Goal: Register for event/course: Sign up to attend an event or enroll in a course

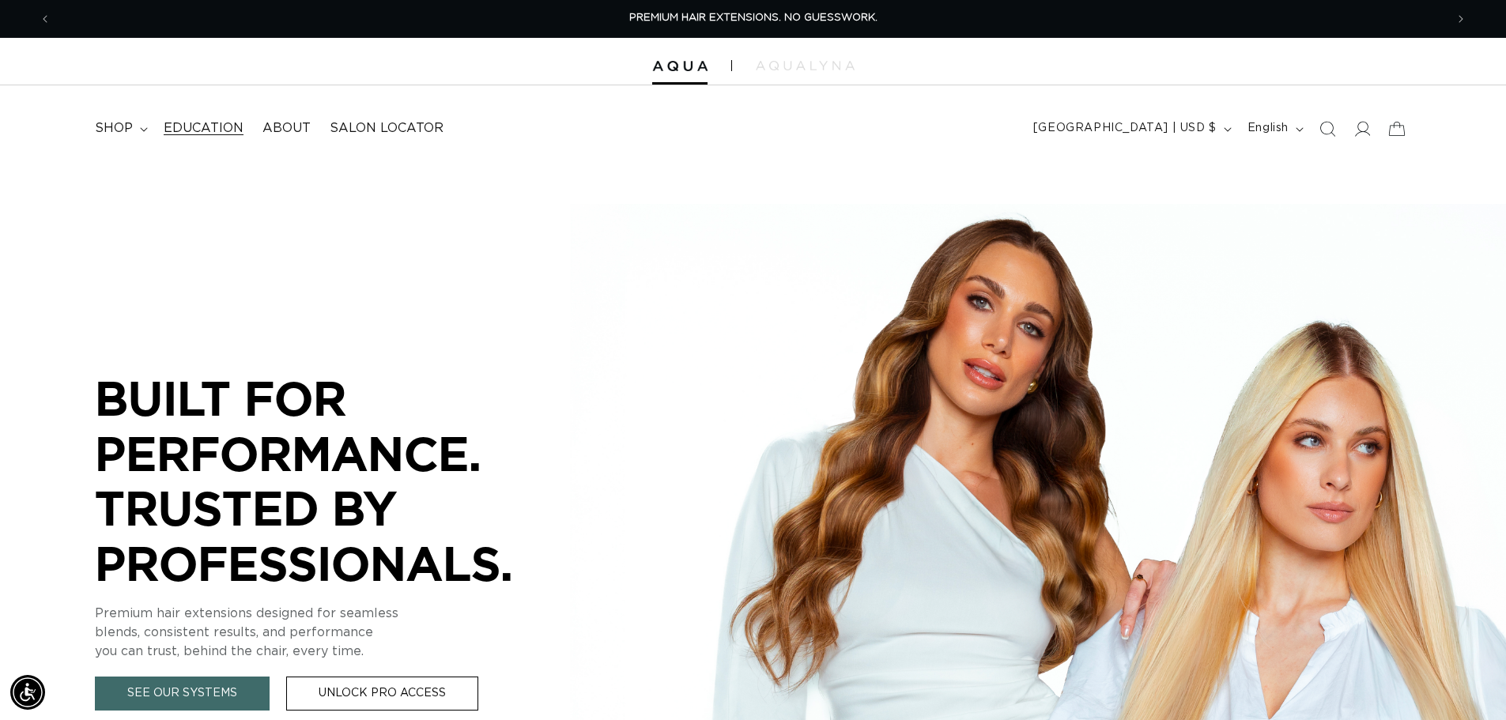
click at [203, 123] on span "Education" at bounding box center [204, 128] width 80 height 17
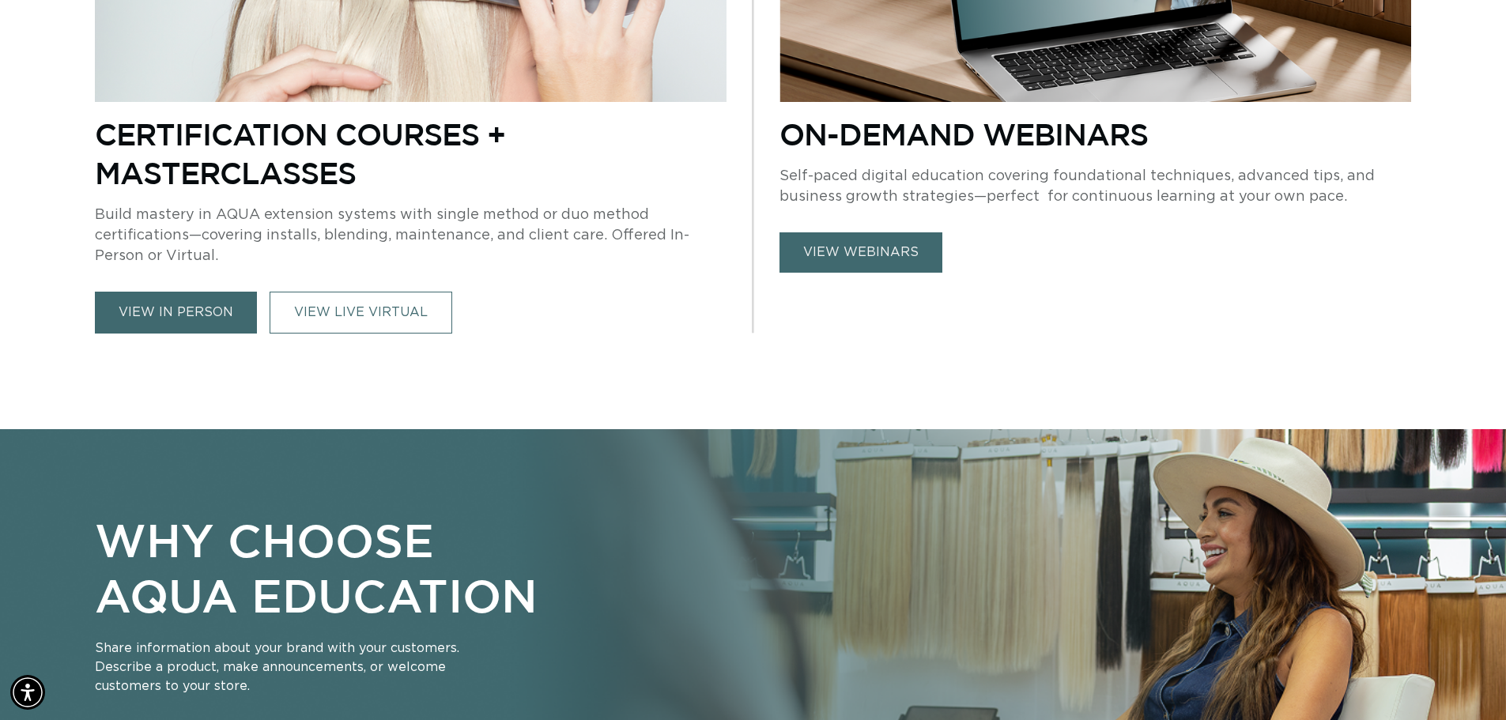
scroll to position [0, 1393]
drag, startPoint x: 396, startPoint y: 481, endPoint x: 496, endPoint y: 510, distance: 103.6
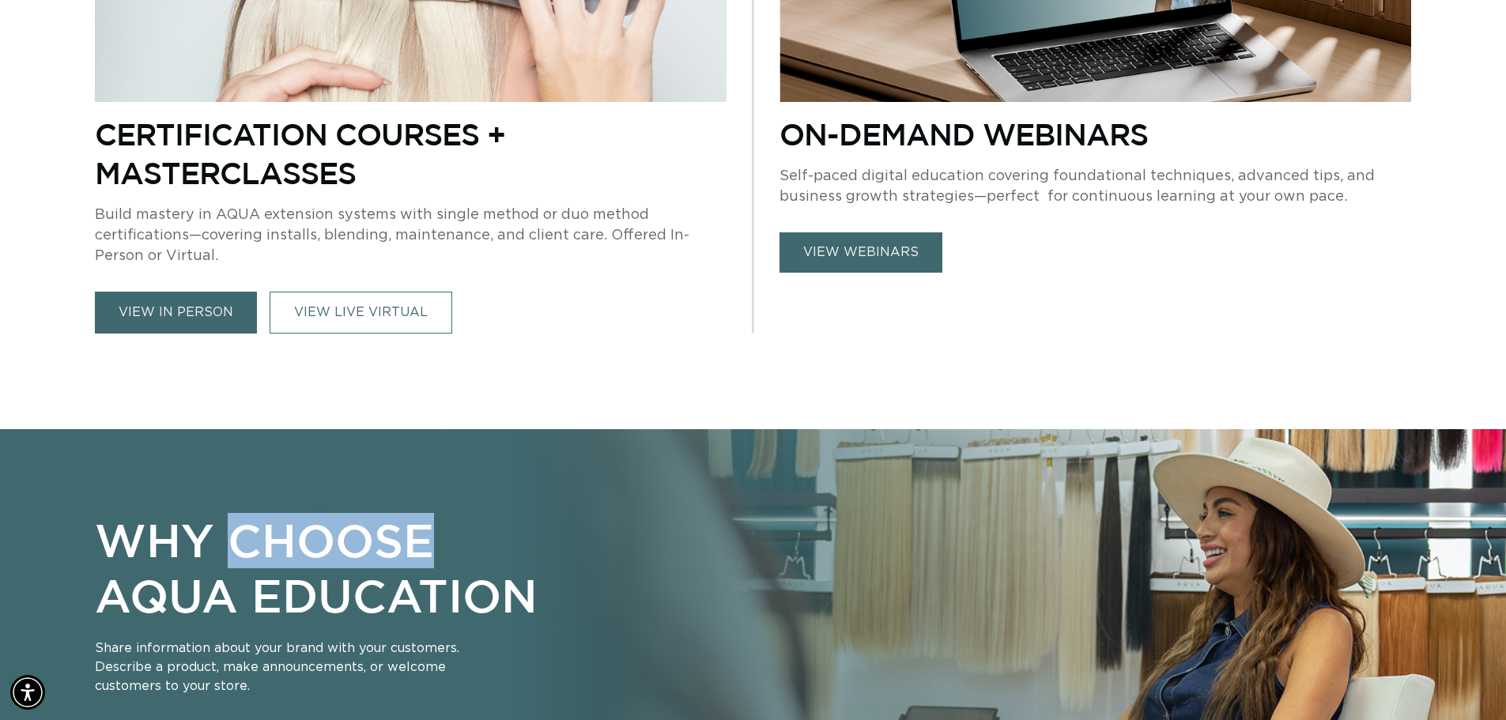
drag, startPoint x: 158, startPoint y: 309, endPoint x: 170, endPoint y: 303, distance: 13.1
click at [158, 310] on link "view in person" at bounding box center [176, 313] width 162 height 42
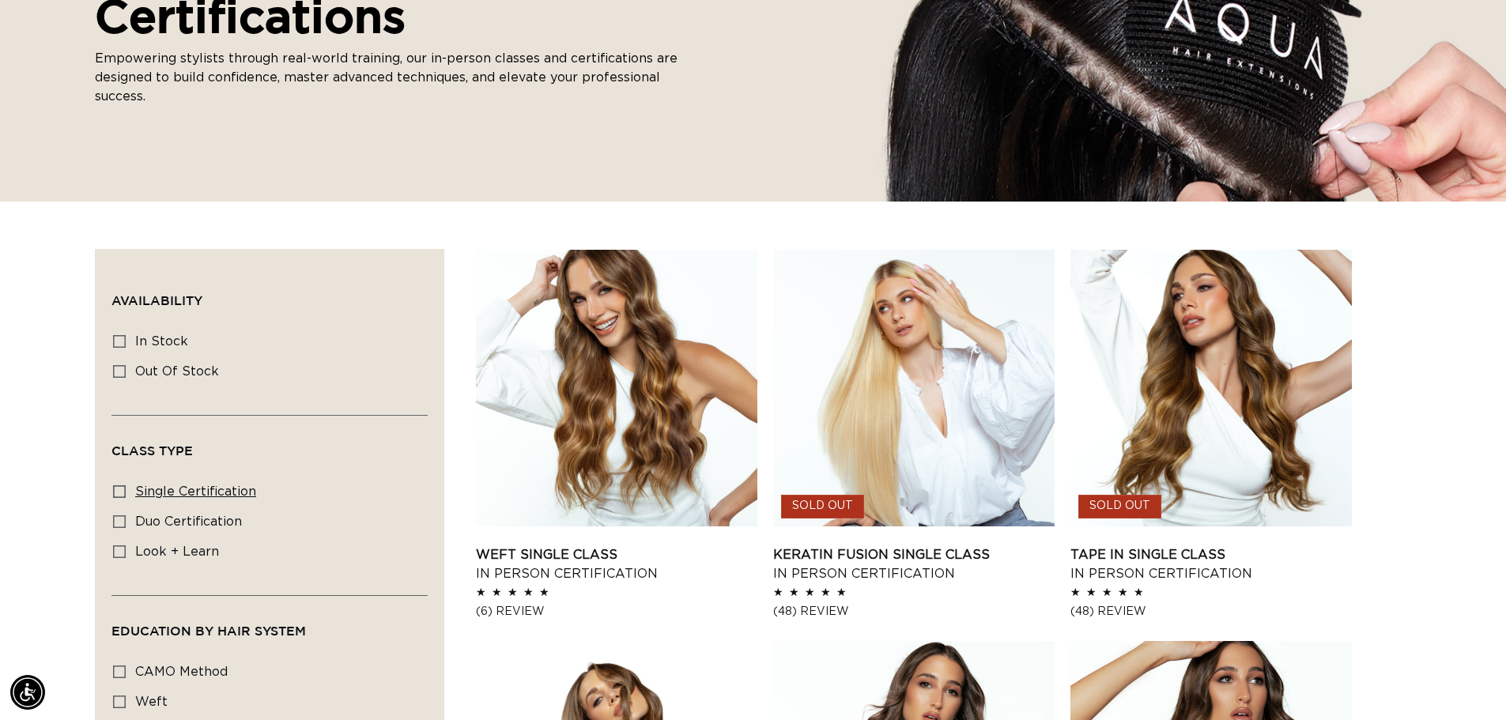
click at [224, 493] on span "single certification" at bounding box center [195, 491] width 121 height 13
click at [126, 493] on input "single certification single certification (6 products)" at bounding box center [119, 491] width 13 height 13
checkbox input "true"
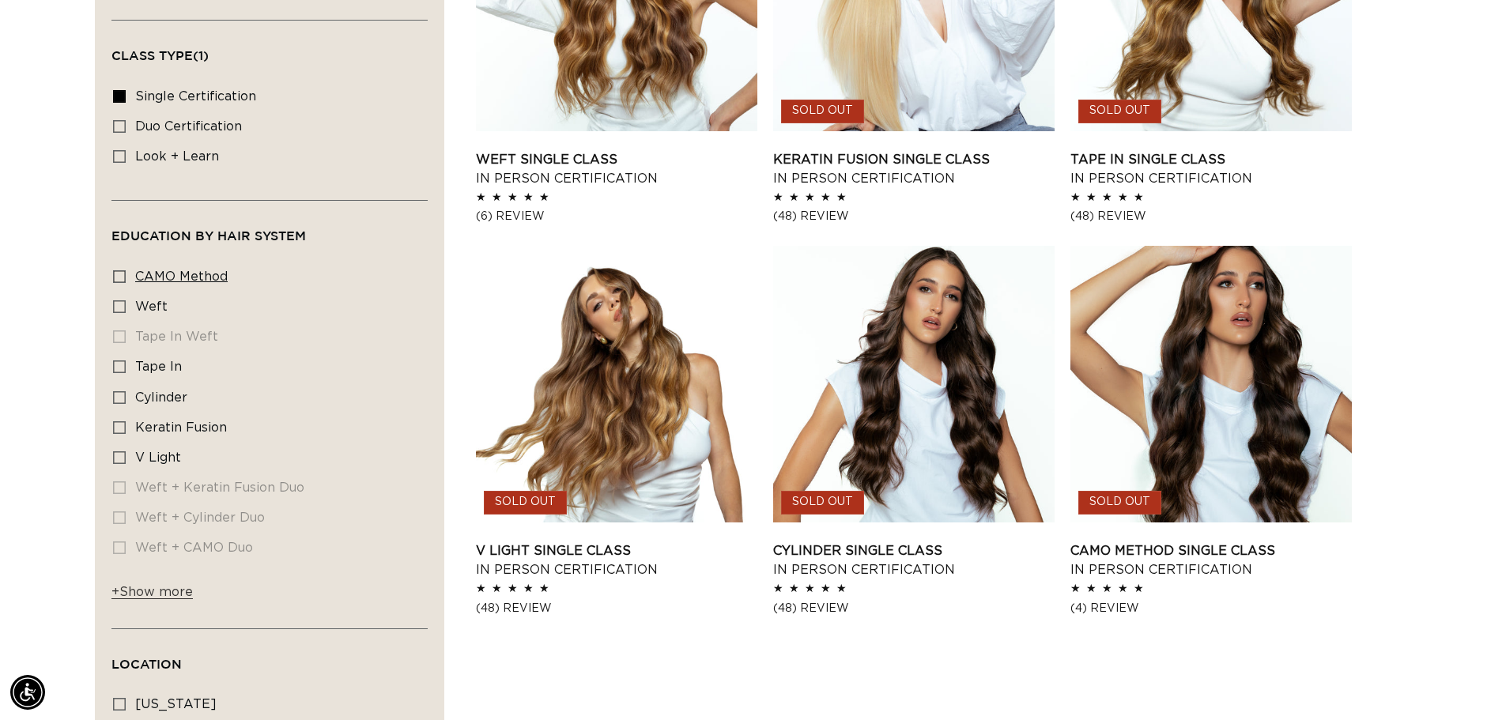
click at [200, 284] on label "CAMO Method CAMO Method (1 product)" at bounding box center [264, 277] width 303 height 30
click at [126, 283] on input "CAMO Method CAMO Method (1 product)" at bounding box center [119, 276] width 13 height 13
checkbox input "true"
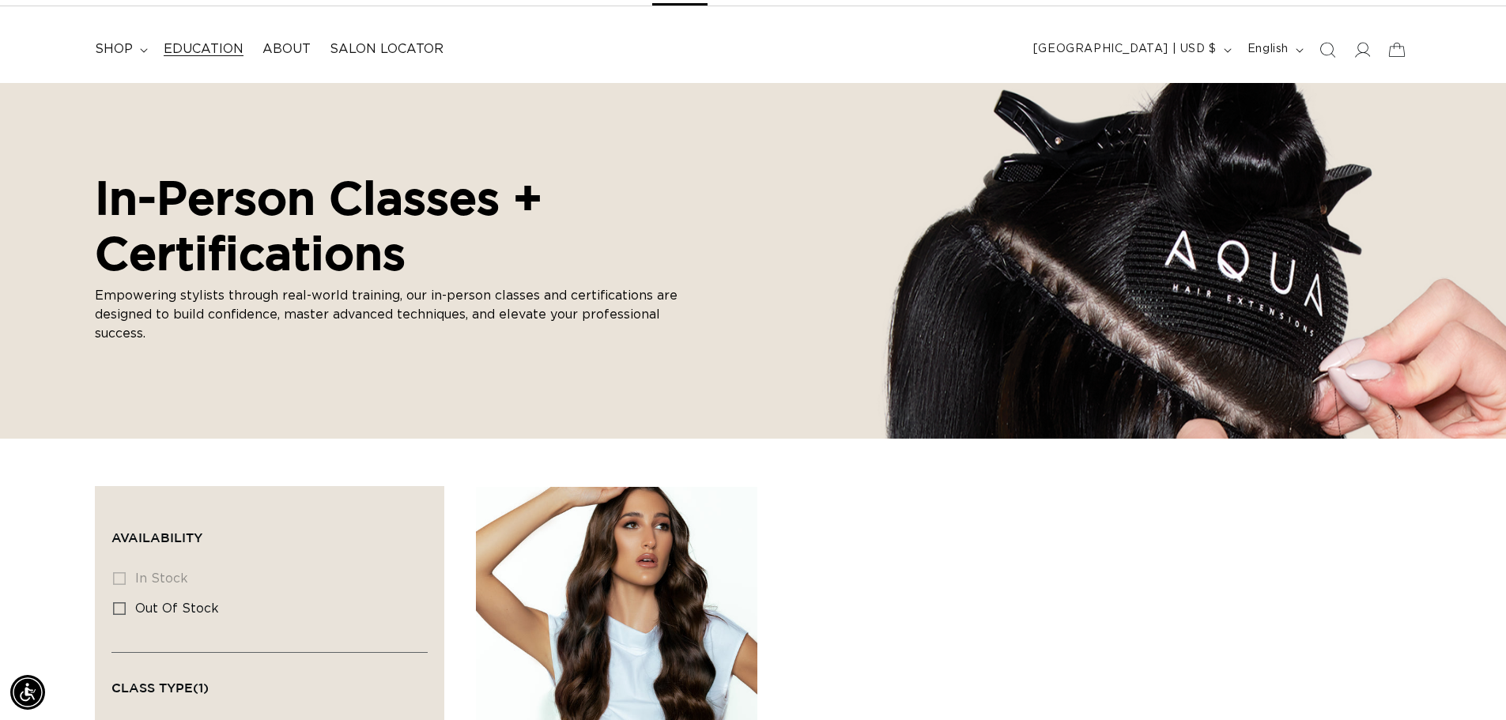
scroll to position [0, 2787]
click at [208, 50] on span "Education" at bounding box center [204, 49] width 80 height 17
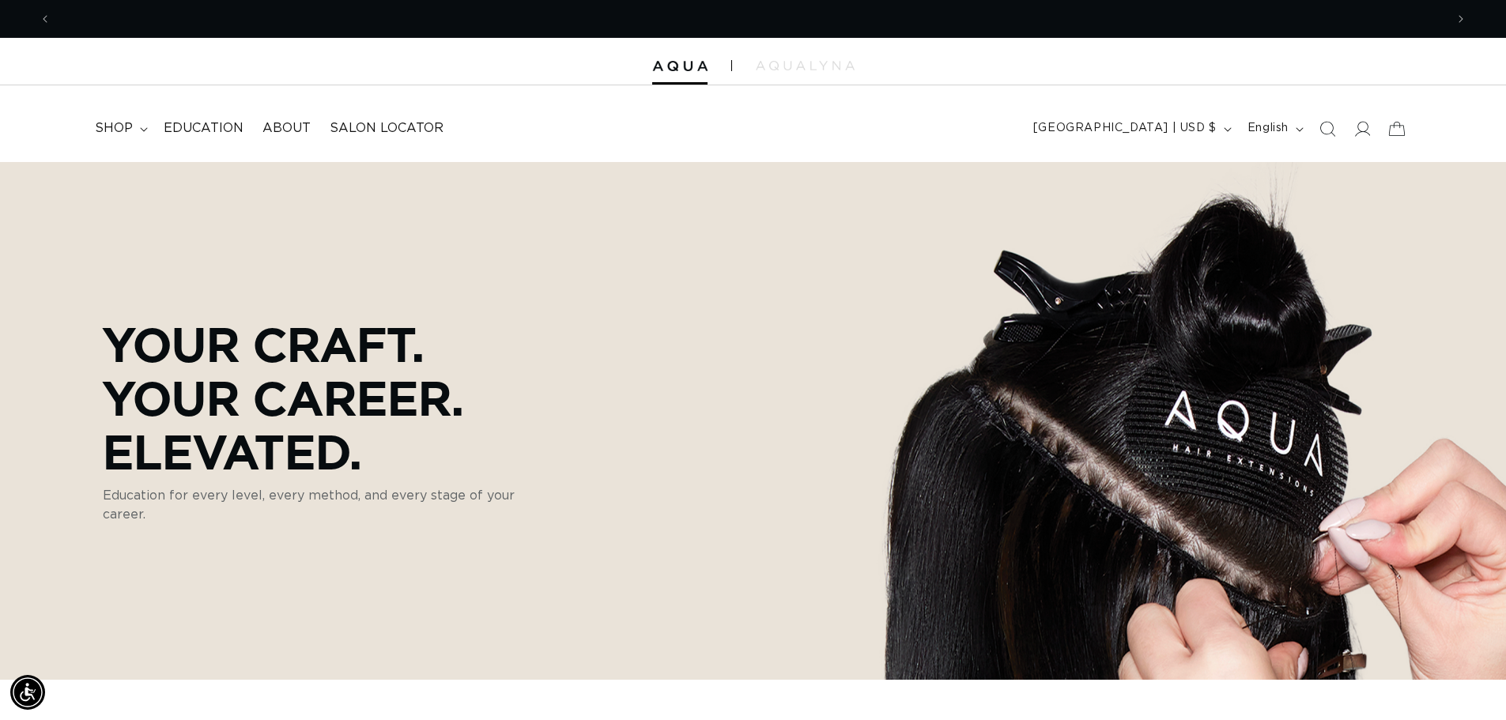
scroll to position [0, 1393]
click at [186, 126] on span "Education" at bounding box center [204, 128] width 80 height 17
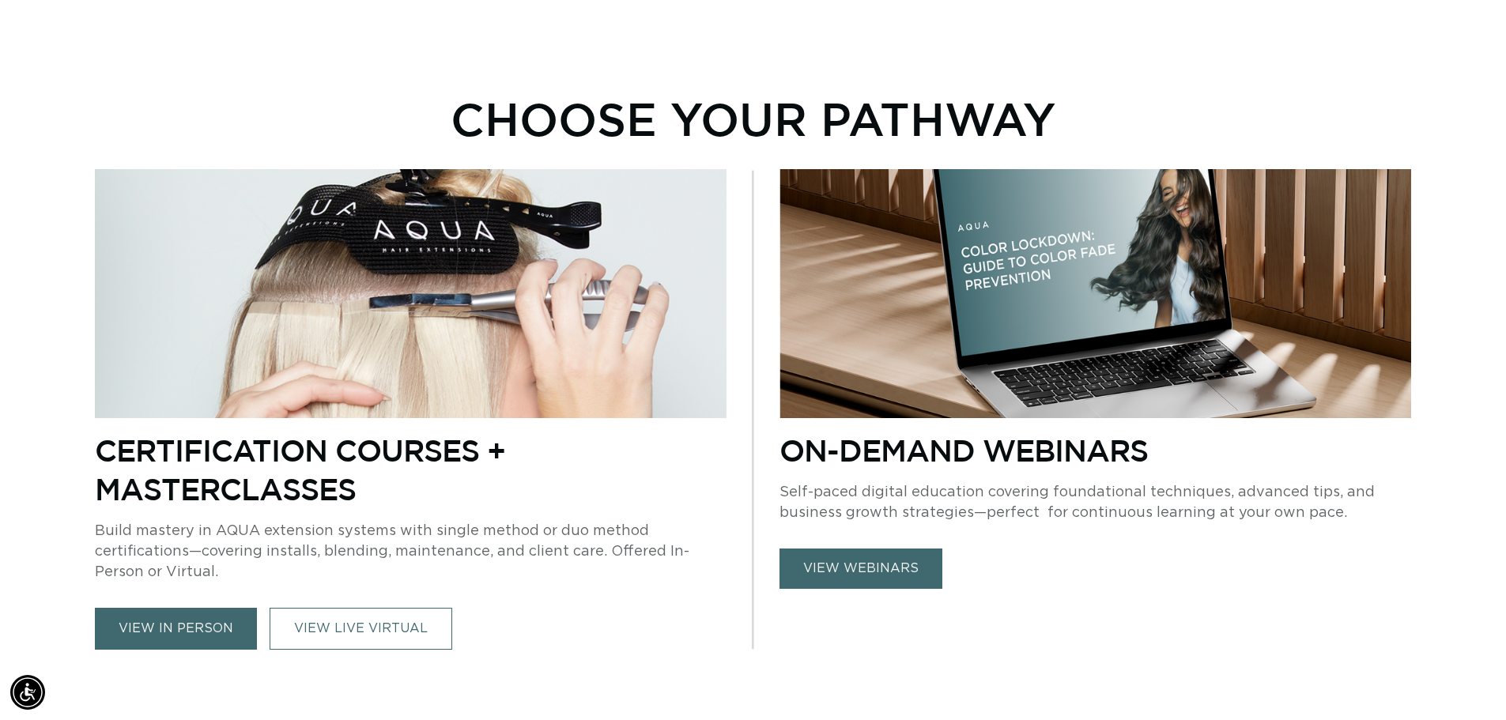
scroll to position [0, 1393]
drag, startPoint x: 189, startPoint y: 631, endPoint x: 211, endPoint y: 623, distance: 23.8
click at [189, 632] on link "view in person" at bounding box center [176, 629] width 162 height 42
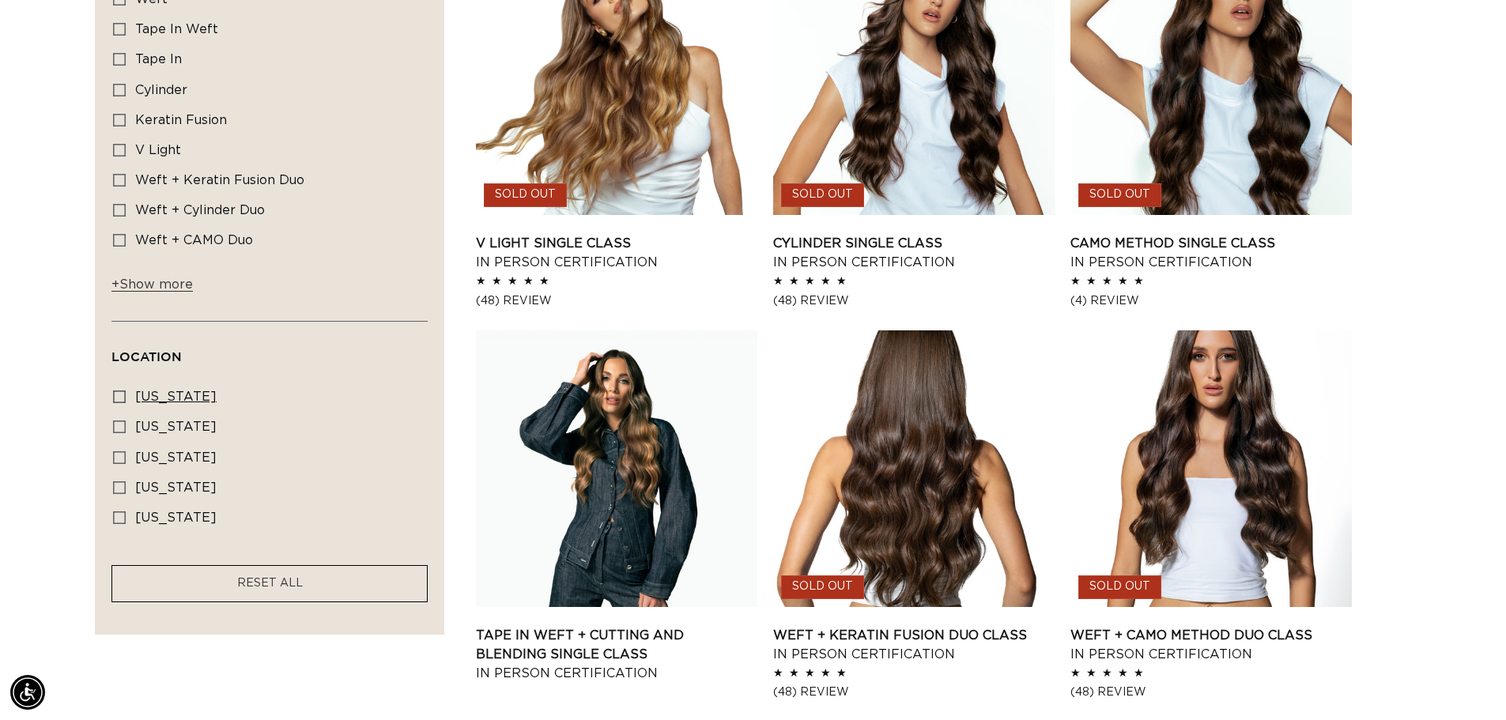
scroll to position [1027, 0]
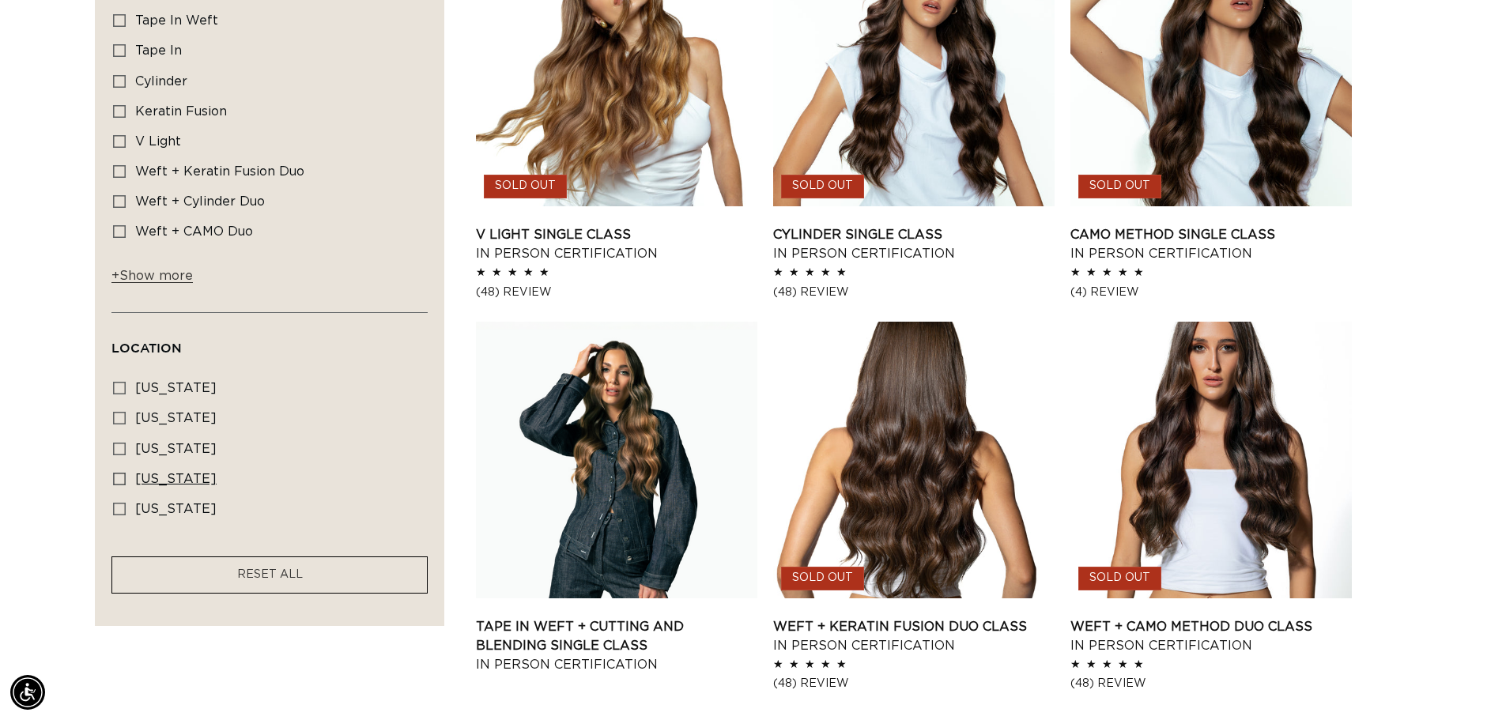
click at [141, 476] on span "[US_STATE]" at bounding box center [175, 479] width 81 height 13
click at [126, 476] on input "[US_STATE] [US_STATE] (1 product)" at bounding box center [119, 479] width 13 height 13
checkbox input "true"
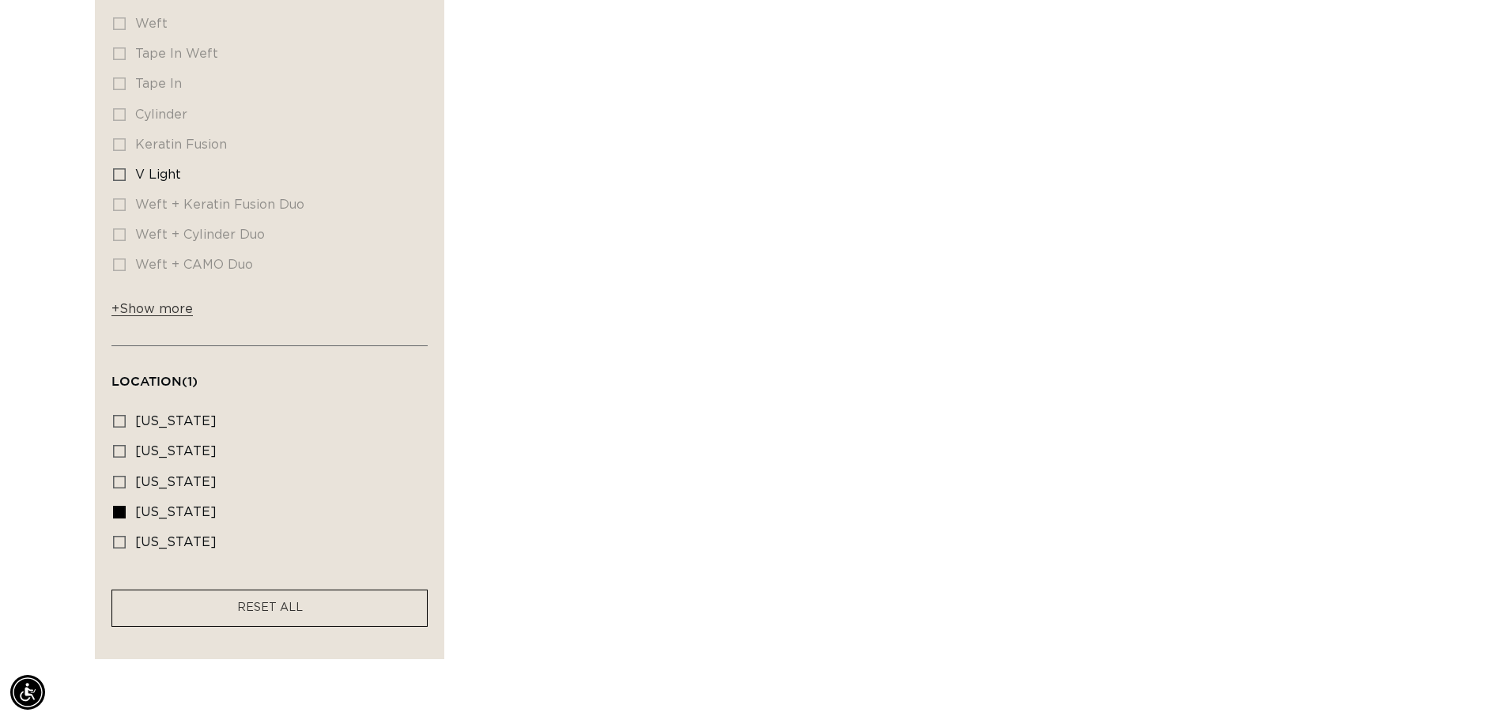
scroll to position [1027, 0]
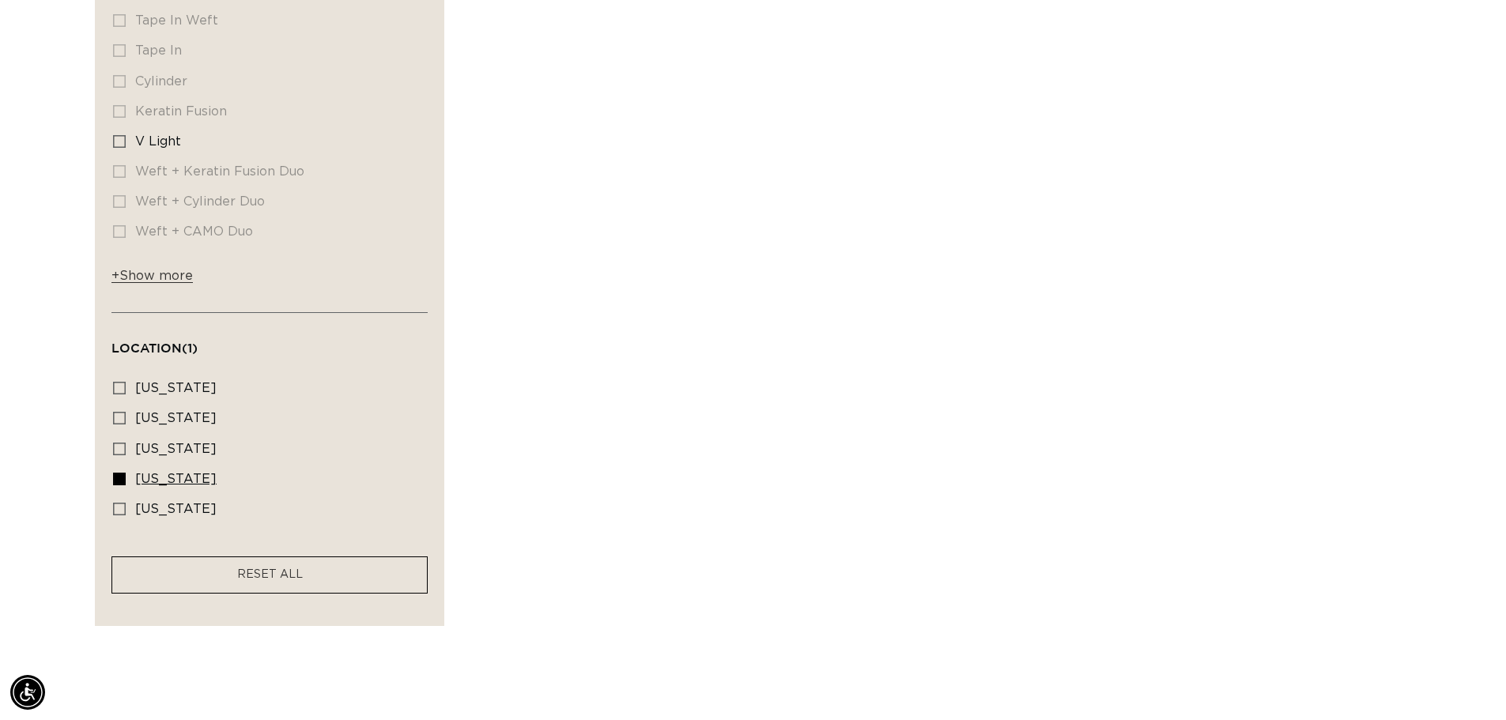
click at [121, 473] on icon at bounding box center [119, 479] width 13 height 13
click at [121, 473] on input "[US_STATE] [US_STATE] (1 product)" at bounding box center [119, 479] width 13 height 13
checkbox input "false"
